Goal: Find specific page/section: Find specific page/section

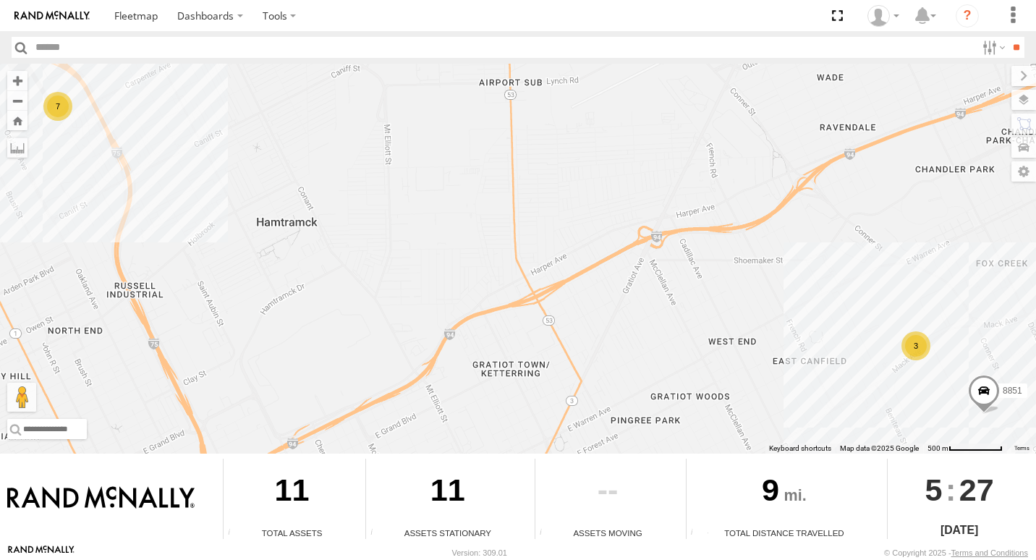
click at [896, 337] on div "7 3 8851" at bounding box center [518, 259] width 1036 height 390
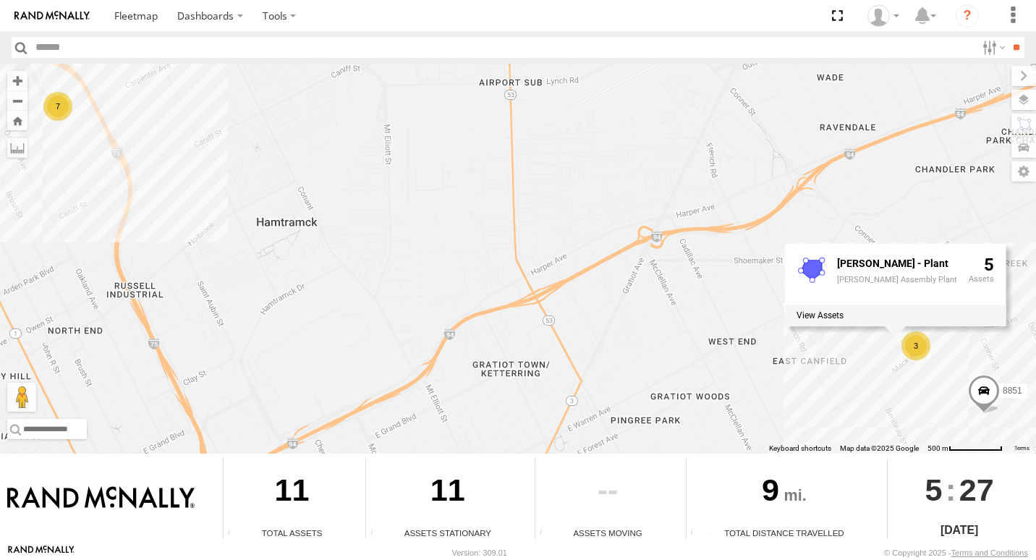
click at [905, 351] on div "3" at bounding box center [916, 345] width 29 height 29
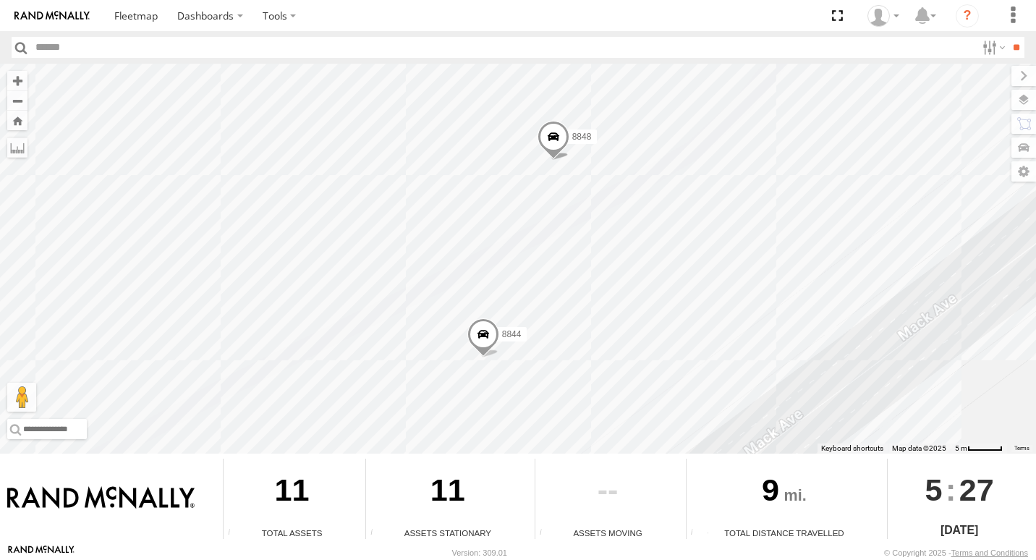
click at [928, 381] on div "8851 8848 8848 8844 MACK - Plant Mack Assembly Plant 5" at bounding box center [518, 259] width 1036 height 390
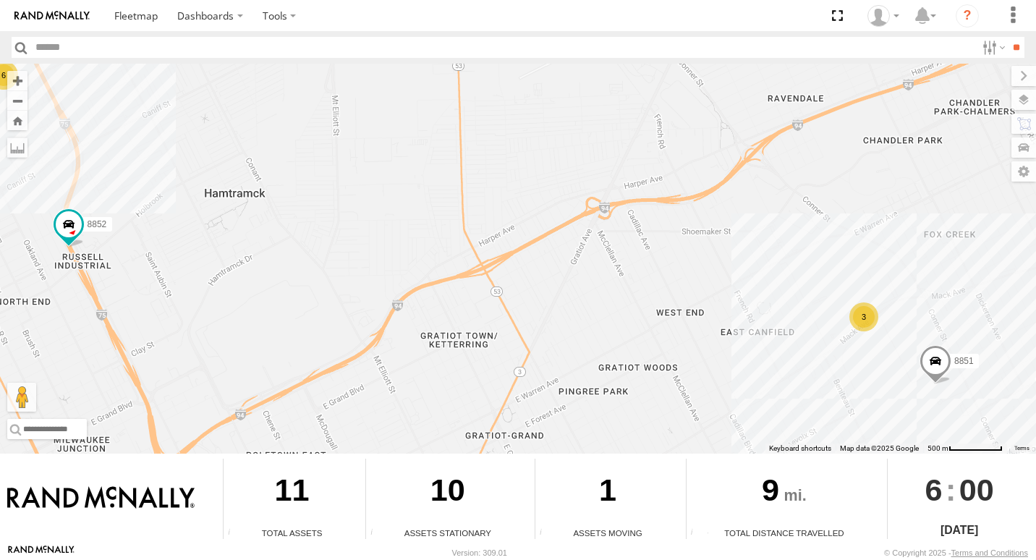
drag, startPoint x: 721, startPoint y: 280, endPoint x: 670, endPoint y: 247, distance: 60.8
click at [670, 247] on div "6 3 8852 8851" at bounding box center [518, 259] width 1036 height 390
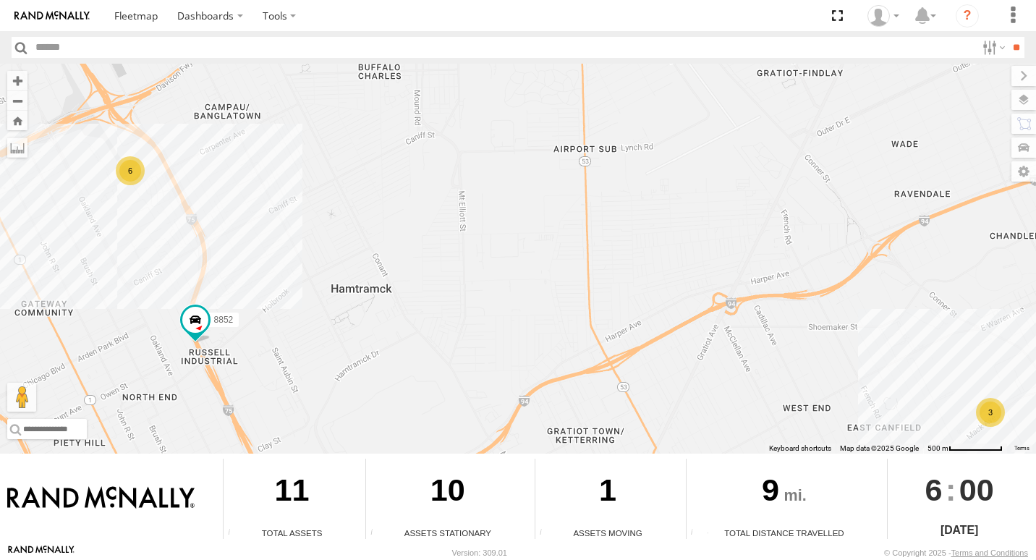
drag, startPoint x: 528, startPoint y: 240, endPoint x: 645, endPoint y: 323, distance: 143.8
click at [651, 329] on div "6 3 8852 8851" at bounding box center [518, 259] width 1036 height 390
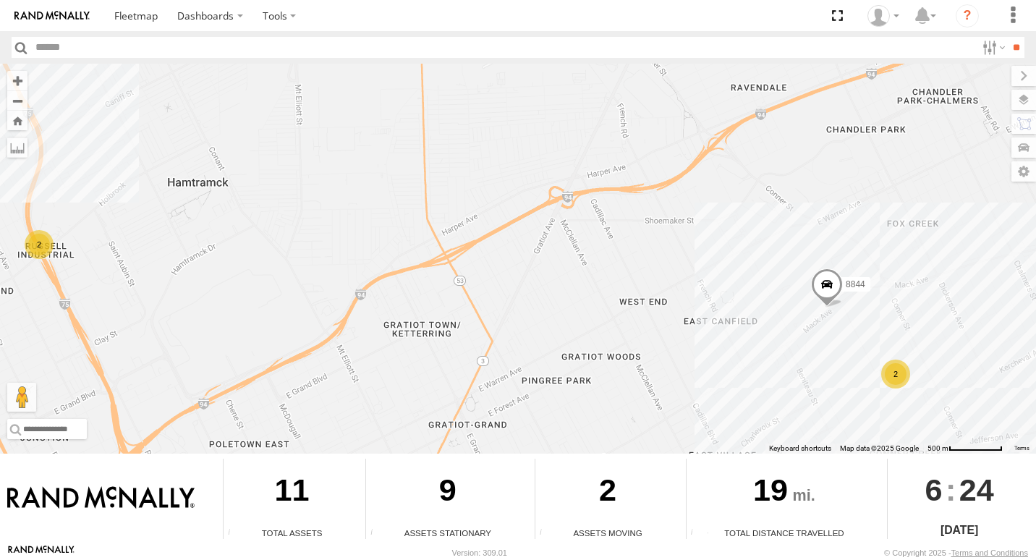
drag, startPoint x: 939, startPoint y: 365, endPoint x: 845, endPoint y: 318, distance: 105.2
click at [845, 318] on div "6 2 2 8844" at bounding box center [518, 259] width 1036 height 390
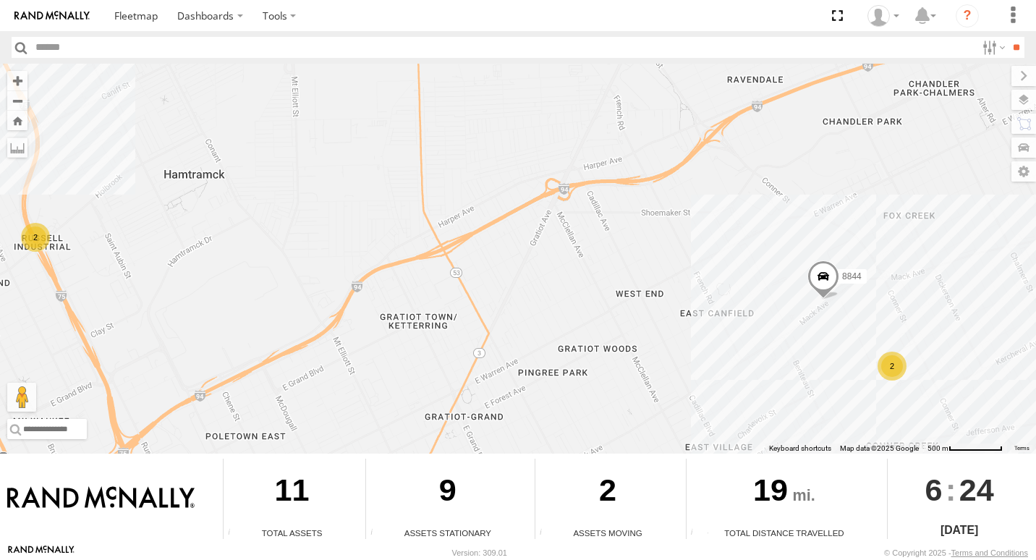
click at [892, 363] on div "2" at bounding box center [892, 366] width 29 height 29
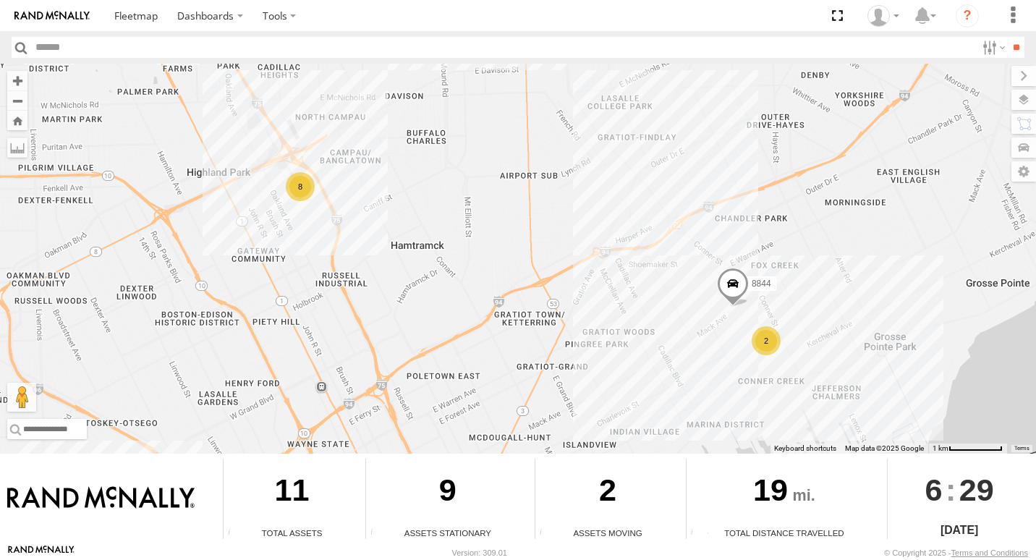
click at [297, 191] on div "8" at bounding box center [300, 186] width 29 height 29
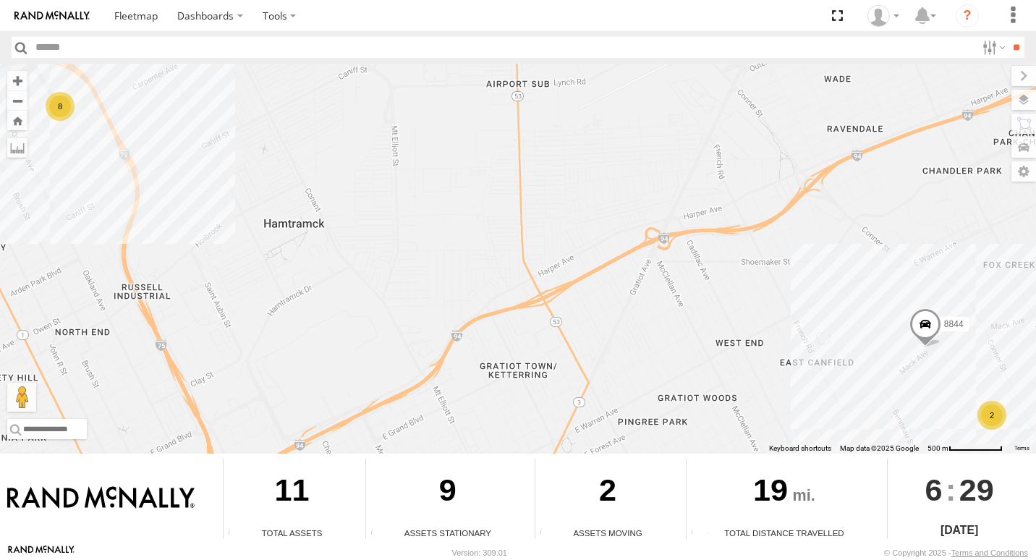
click at [56, 103] on div "8" at bounding box center [60, 106] width 29 height 29
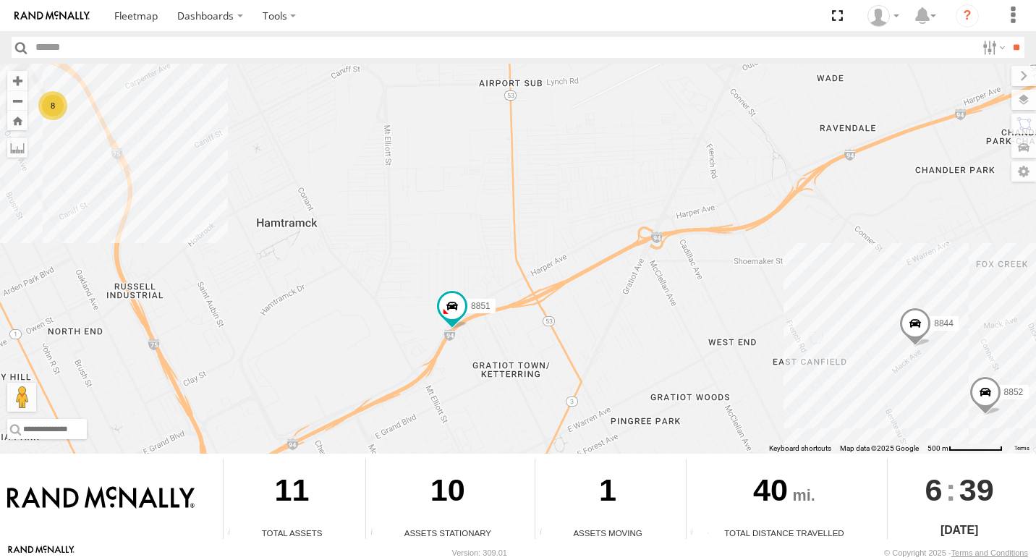
click at [54, 104] on div "8" at bounding box center [52, 105] width 29 height 29
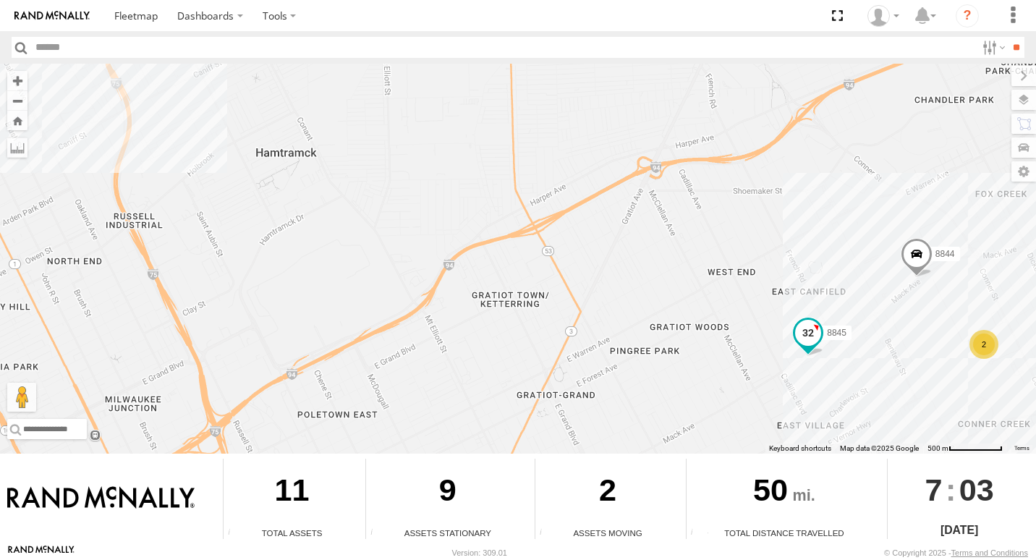
drag, startPoint x: 793, startPoint y: 417, endPoint x: 797, endPoint y: 350, distance: 67.4
click at [797, 350] on span at bounding box center [808, 335] width 32 height 39
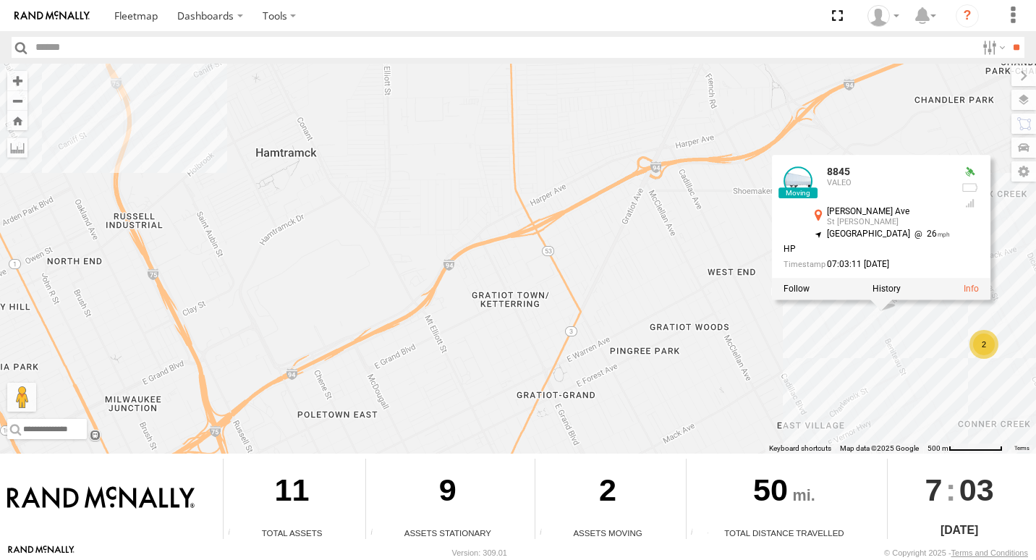
click at [780, 369] on div "8845 7 2 8844 8845 VALEO Mack Ave St Jean 42.37893 , -82.97904 North East 26 HP…" at bounding box center [518, 259] width 1036 height 390
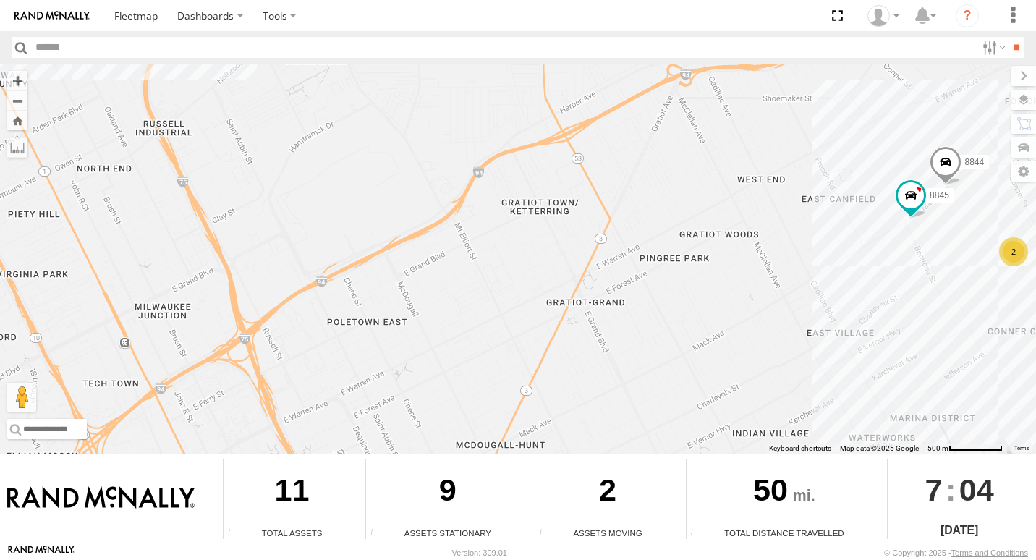
drag, startPoint x: 816, startPoint y: 366, endPoint x: 850, endPoint y: 202, distance: 167.7
click at [850, 202] on div "8845 7 2 8844" at bounding box center [518, 259] width 1036 height 390
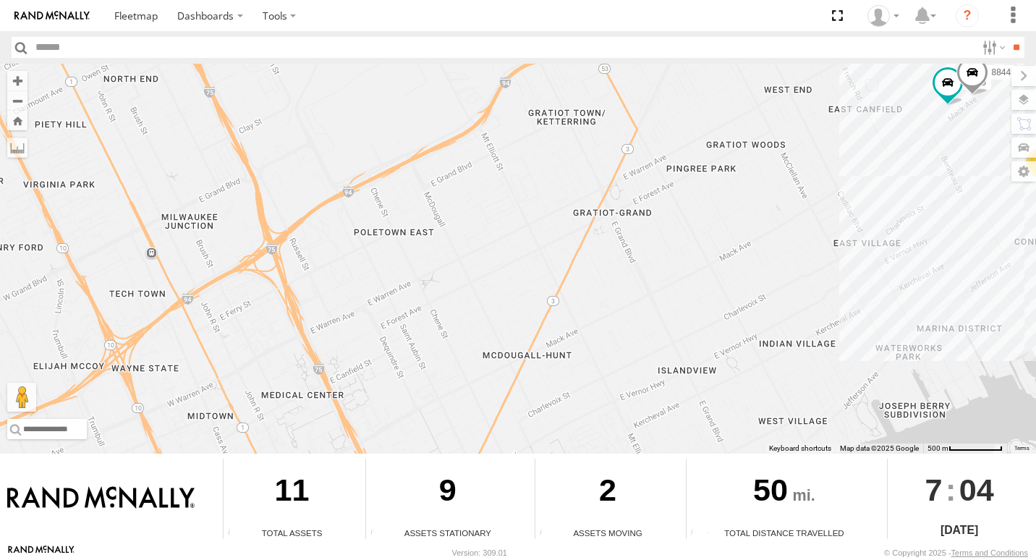
drag, startPoint x: 531, startPoint y: 432, endPoint x: 559, endPoint y: 341, distance: 95.2
click at [559, 341] on div "8845 7 2 8844" at bounding box center [518, 259] width 1036 height 390
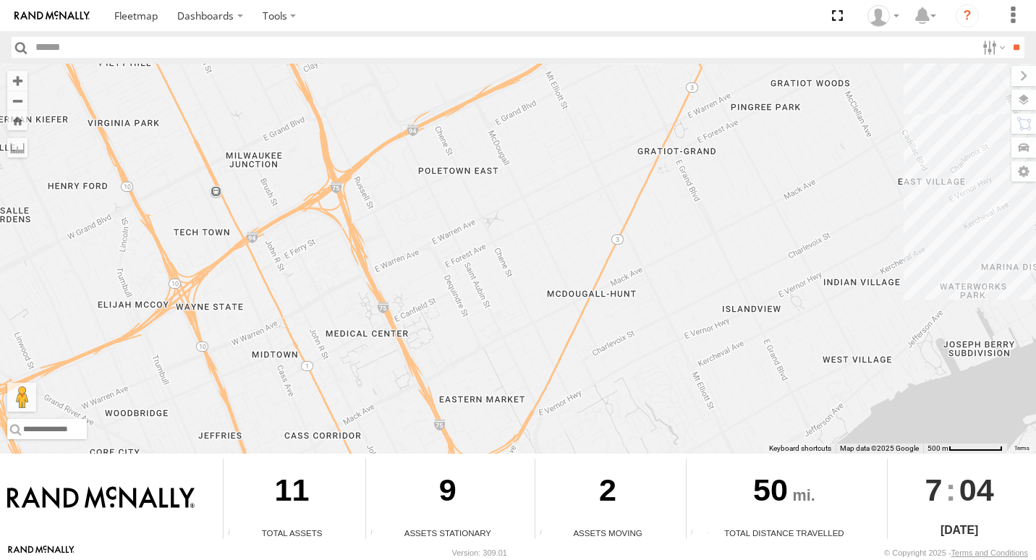
drag, startPoint x: 603, startPoint y: 329, endPoint x: 669, endPoint y: 268, distance: 90.1
click at [669, 268] on div "8845 7 2 8844" at bounding box center [518, 259] width 1036 height 390
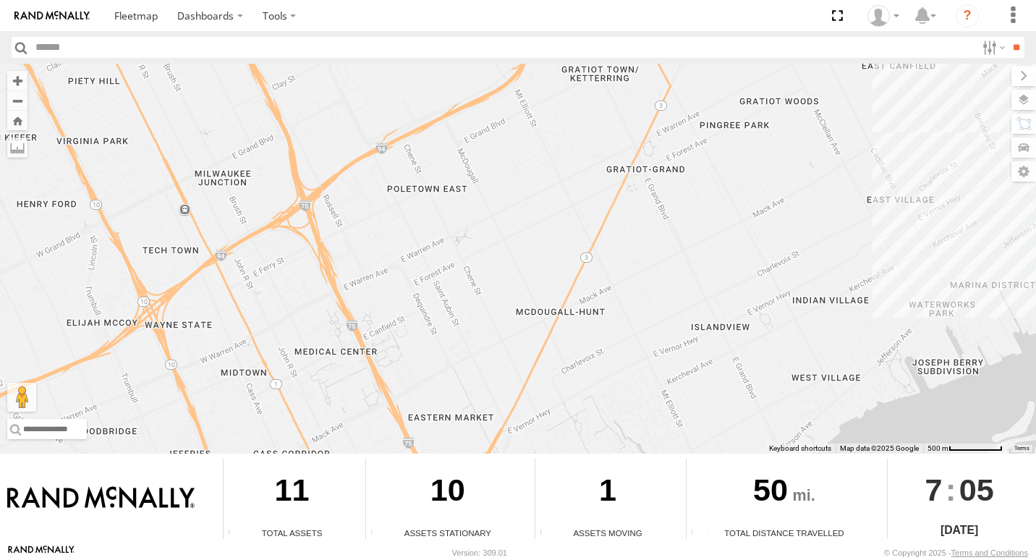
drag, startPoint x: 563, startPoint y: 370, endPoint x: 657, endPoint y: 78, distance: 306.4
click at [657, 78] on div "8845 7 2 8844" at bounding box center [518, 259] width 1036 height 390
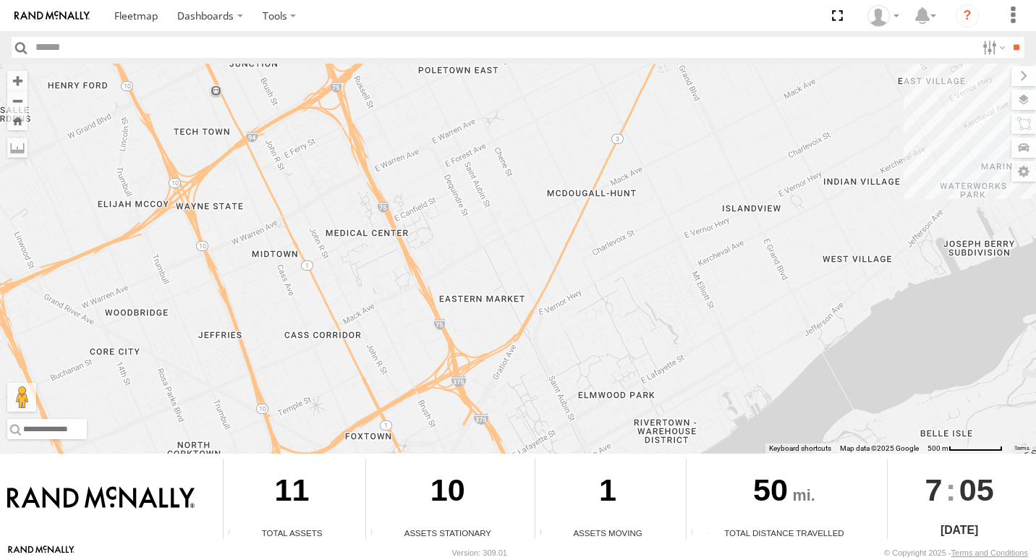
drag, startPoint x: 533, startPoint y: 363, endPoint x: 562, endPoint y: 266, distance: 101.9
click at [562, 266] on div "8845 7 2 8844" at bounding box center [518, 259] width 1036 height 390
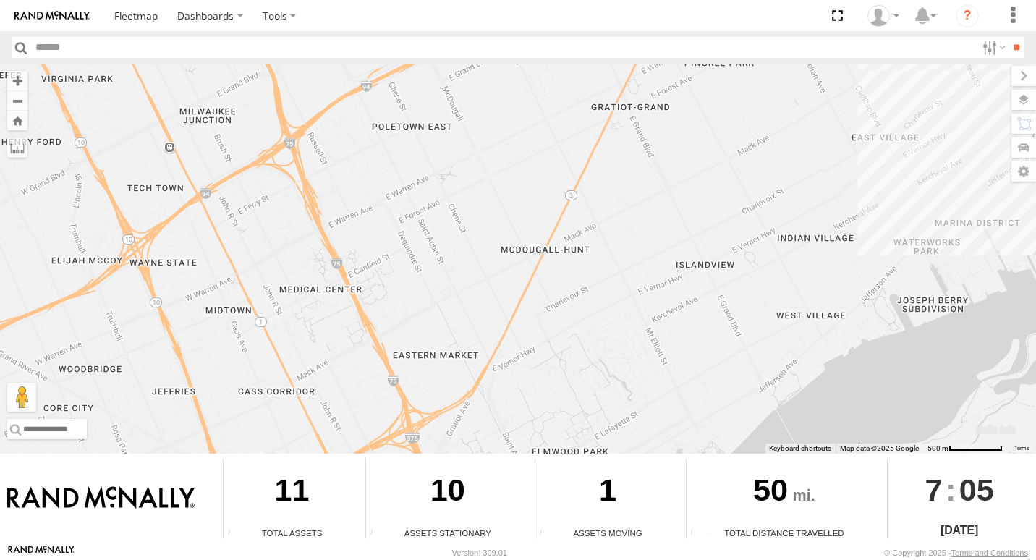
drag, startPoint x: 559, startPoint y: 316, endPoint x: 491, endPoint y: 366, distance: 85.4
click at [509, 376] on div "8845 7 2 8844" at bounding box center [518, 259] width 1036 height 390
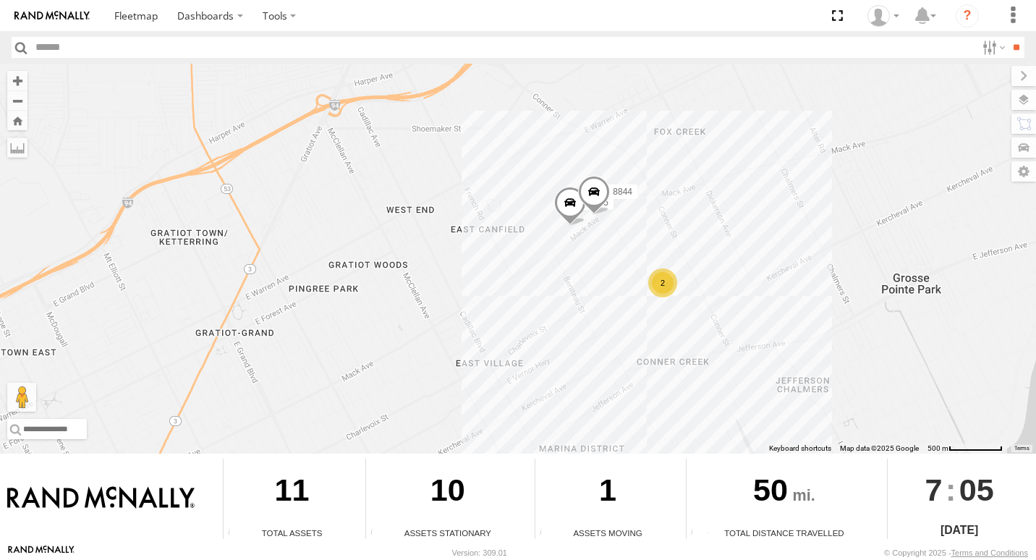
drag, startPoint x: 674, startPoint y: 328, endPoint x: 271, endPoint y: 555, distance: 462.7
click at [271, 555] on body "Dashboards ?" at bounding box center [518, 280] width 1036 height 560
click at [427, 271] on div "8845 7 2 8844" at bounding box center [518, 259] width 1036 height 390
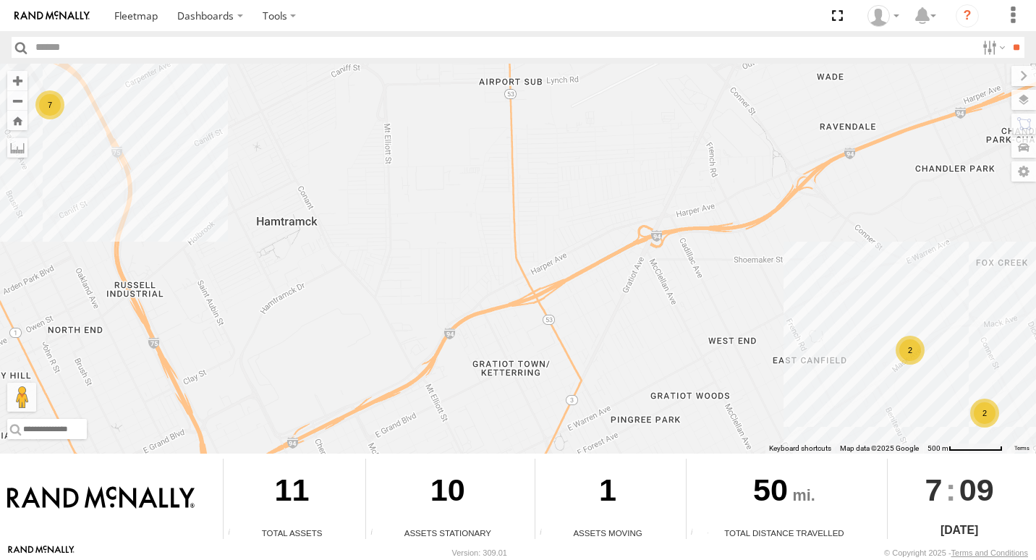
click at [886, 356] on div "2 7 2" at bounding box center [518, 259] width 1036 height 390
click at [908, 360] on div "2" at bounding box center [910, 350] width 29 height 29
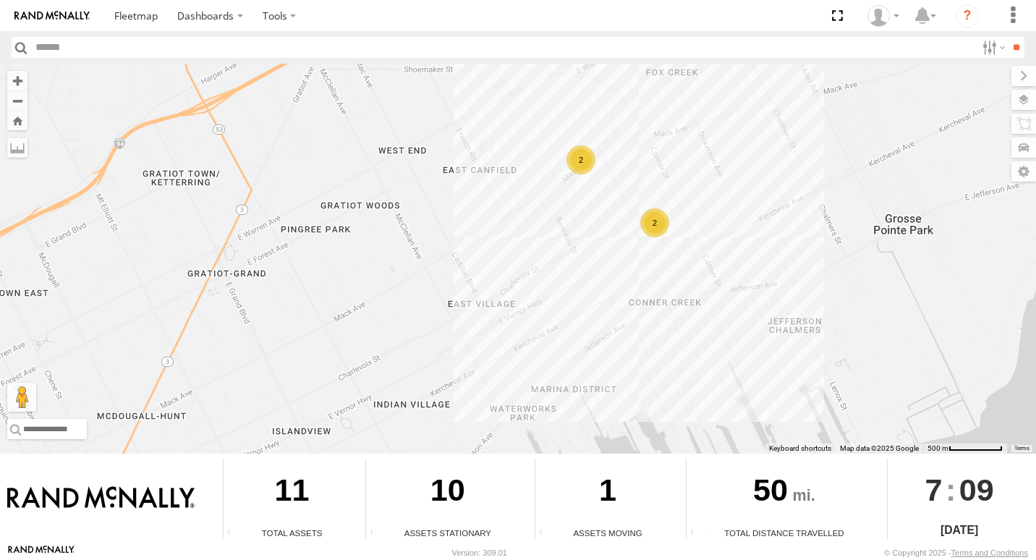
drag, startPoint x: 526, startPoint y: 321, endPoint x: 601, endPoint y: 158, distance: 179.1
click at [601, 158] on div "2 2" at bounding box center [518, 259] width 1036 height 390
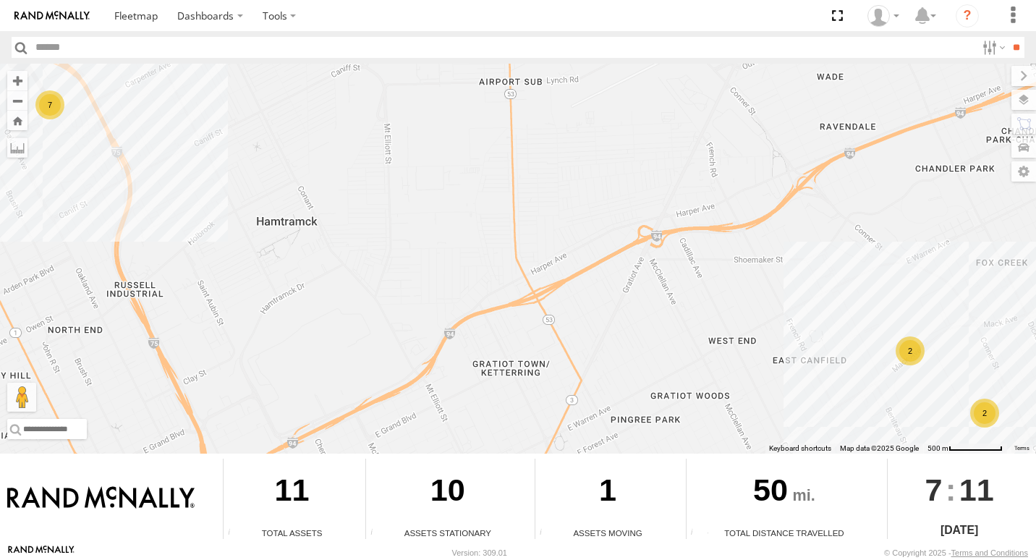
click at [909, 358] on div "2" at bounding box center [910, 350] width 29 height 29
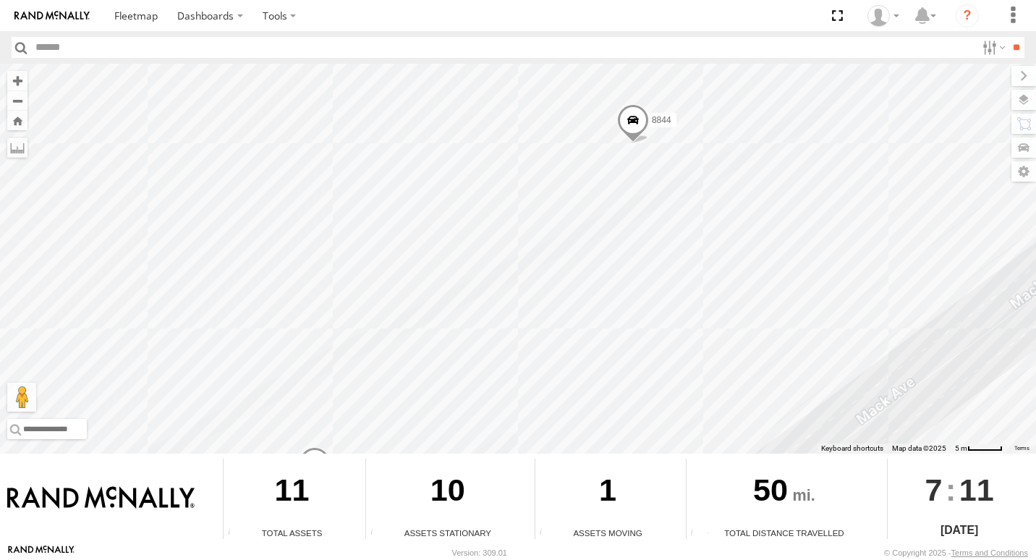
drag, startPoint x: 661, startPoint y: 347, endPoint x: 655, endPoint y: 430, distance: 83.5
click at [655, 430] on div "8845 8844" at bounding box center [518, 259] width 1036 height 390
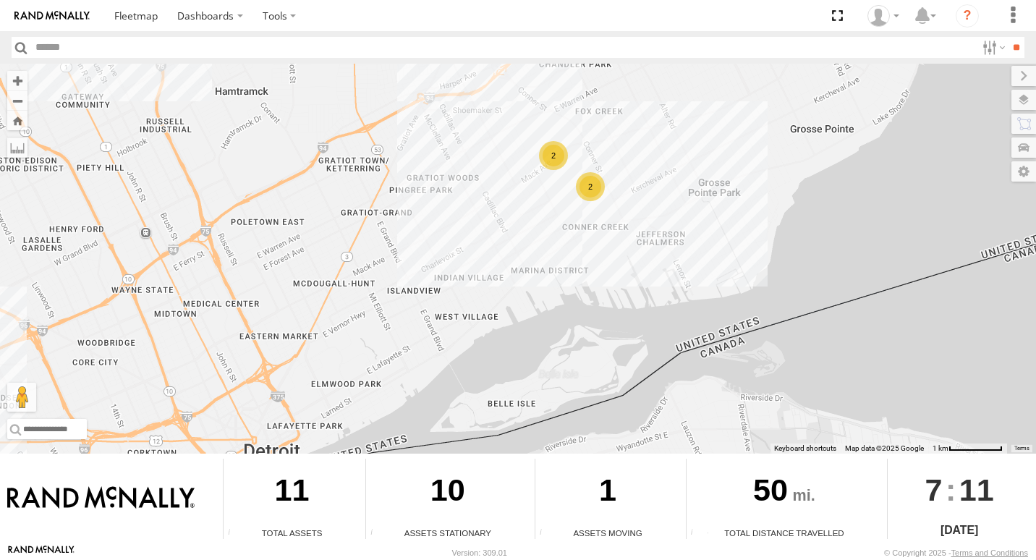
drag, startPoint x: 436, startPoint y: 386, endPoint x: 481, endPoint y: 190, distance: 201.2
click at [481, 190] on div "2 7 2" at bounding box center [518, 259] width 1036 height 390
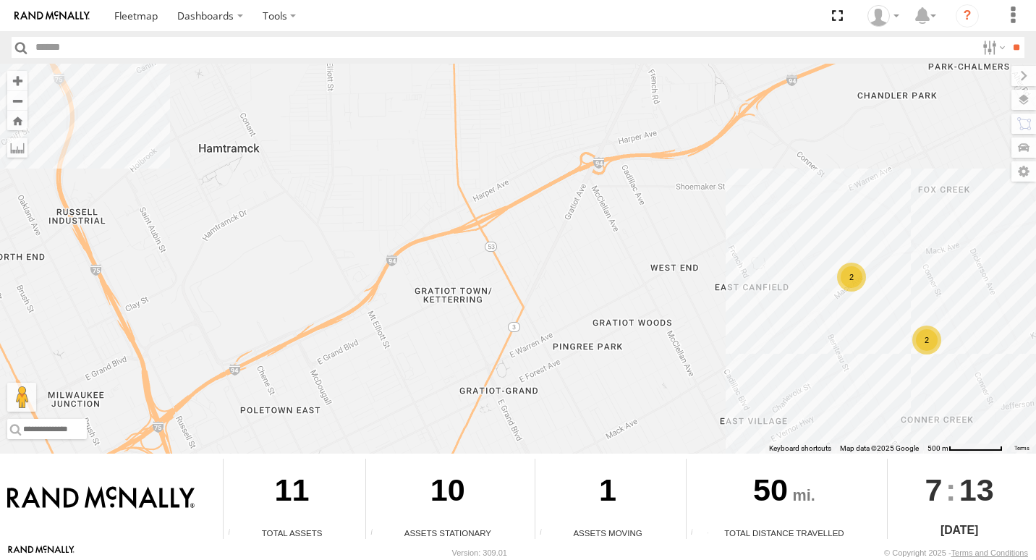
drag, startPoint x: 735, startPoint y: 198, endPoint x: 636, endPoint y: 101, distance: 139.2
click at [636, 101] on div "2 7 2" at bounding box center [518, 259] width 1036 height 390
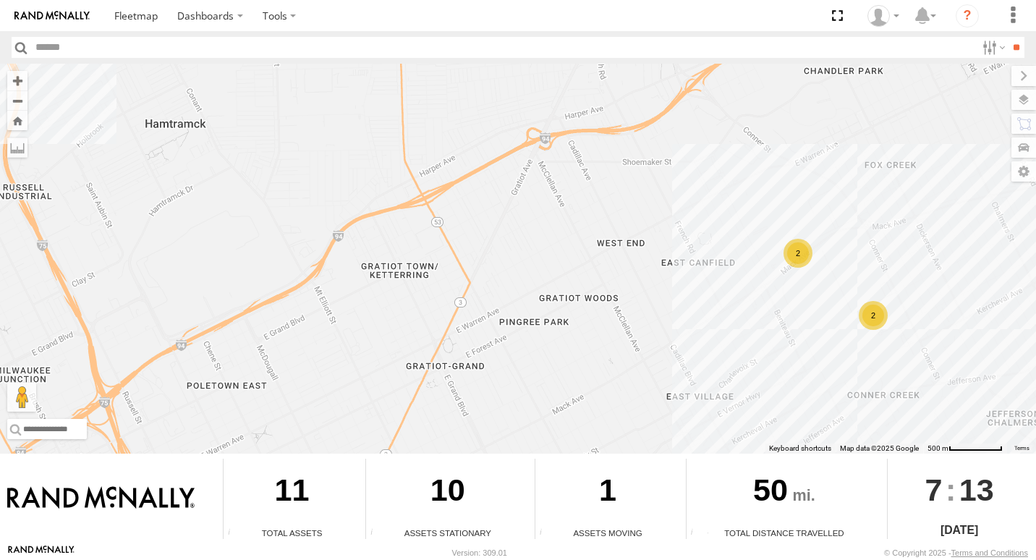
click at [862, 318] on div "2" at bounding box center [873, 315] width 29 height 29
